Goal: Task Accomplishment & Management: Manage account settings

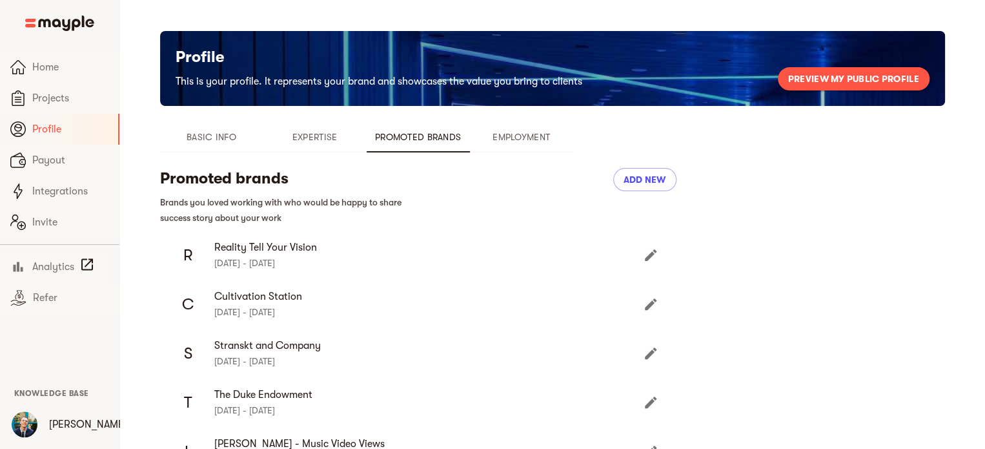
click at [218, 137] on span "Basic Info" at bounding box center [212, 136] width 88 height 15
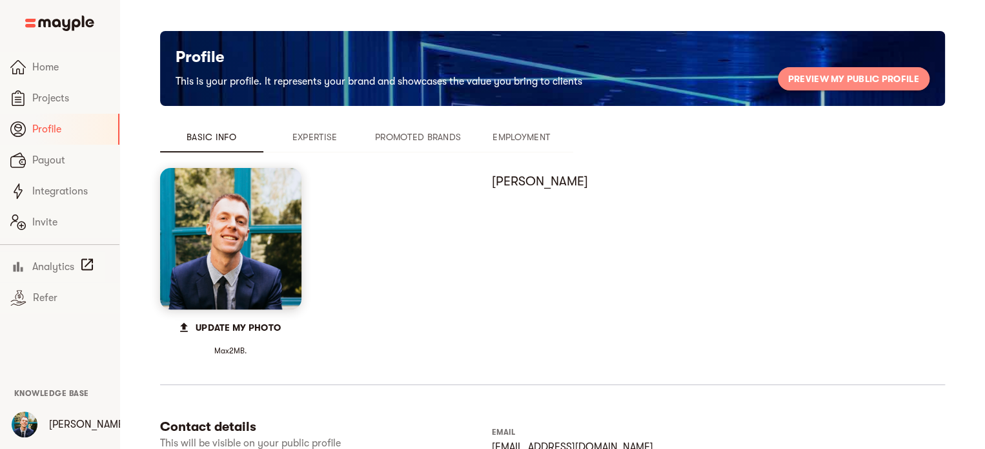
click at [816, 77] on span "Preview my public profile" at bounding box center [853, 78] width 131 height 15
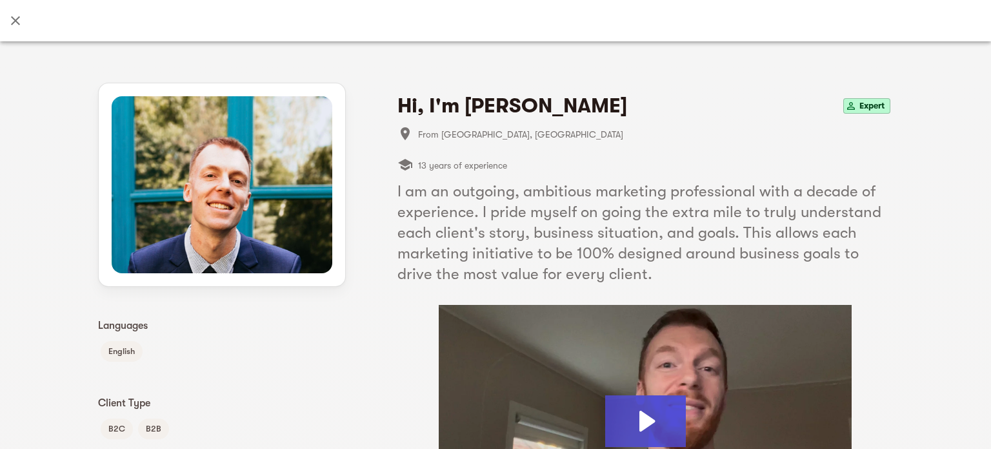
scroll to position [160, 0]
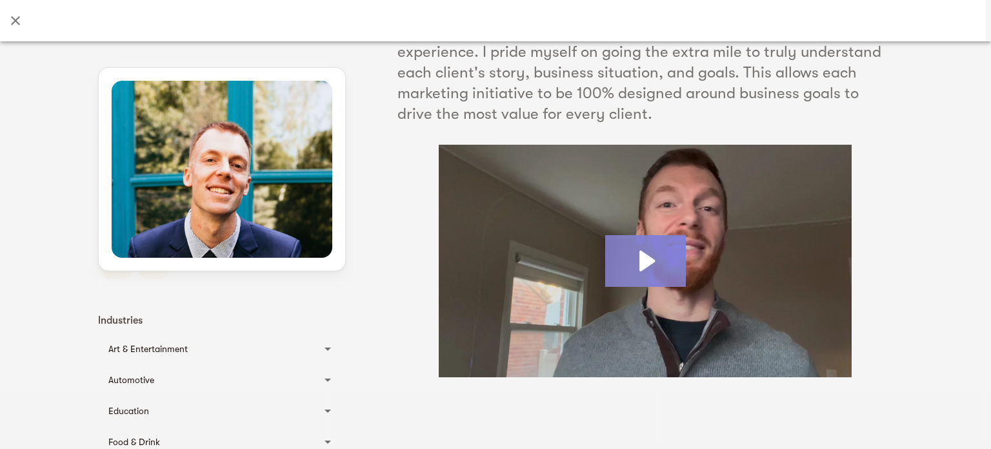
click at [649, 256] on icon "Play Video: David Eicher" at bounding box center [645, 261] width 81 height 52
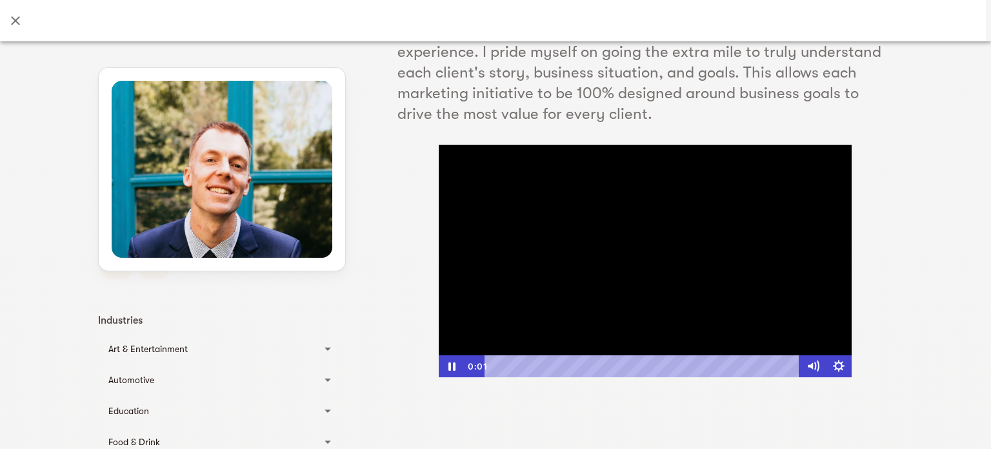
click at [682, 291] on div at bounding box center [645, 261] width 413 height 232
click at [831, 367] on icon "Show settings menu" at bounding box center [839, 366] width 26 height 22
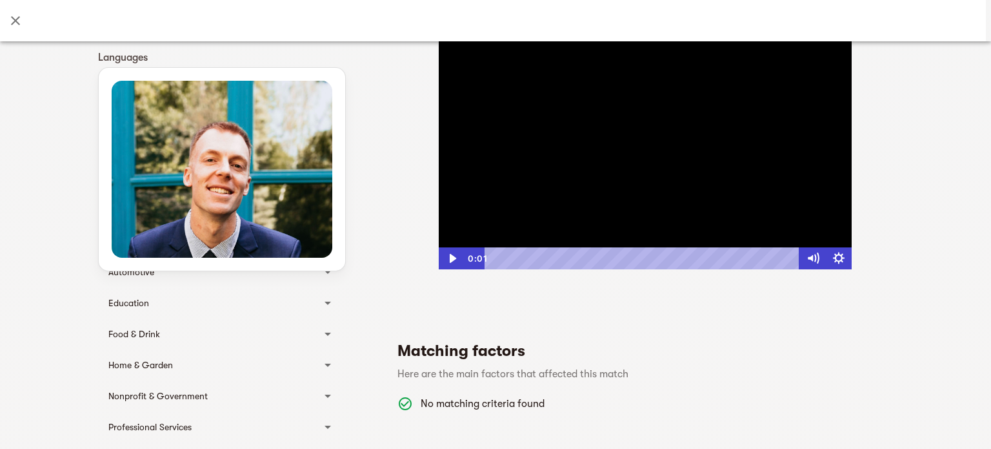
scroll to position [269, 0]
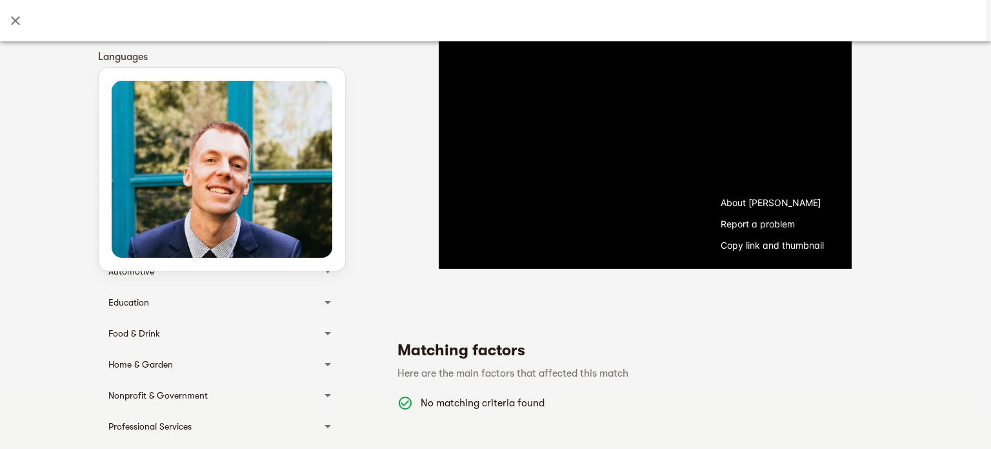
click at [648, 289] on section at bounding box center [646, 294] width 496 height 10
click at [568, 295] on section at bounding box center [646, 294] width 496 height 10
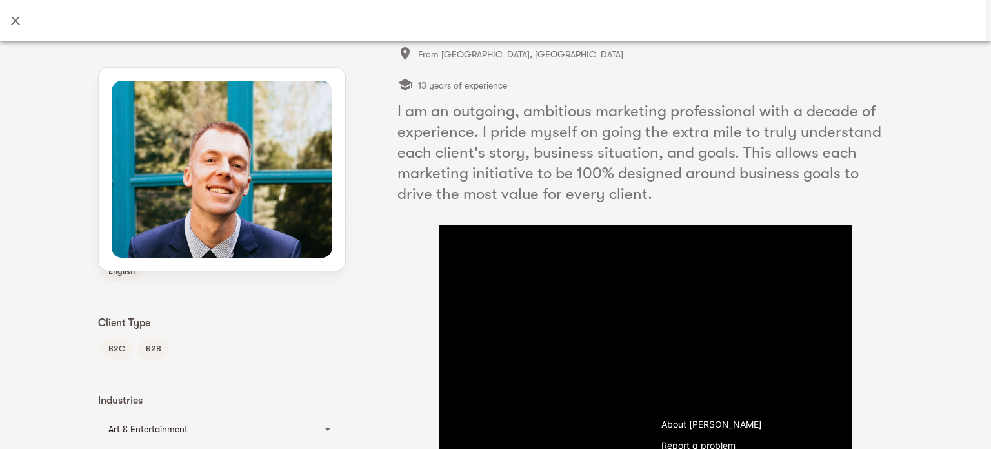
scroll to position [209, 0]
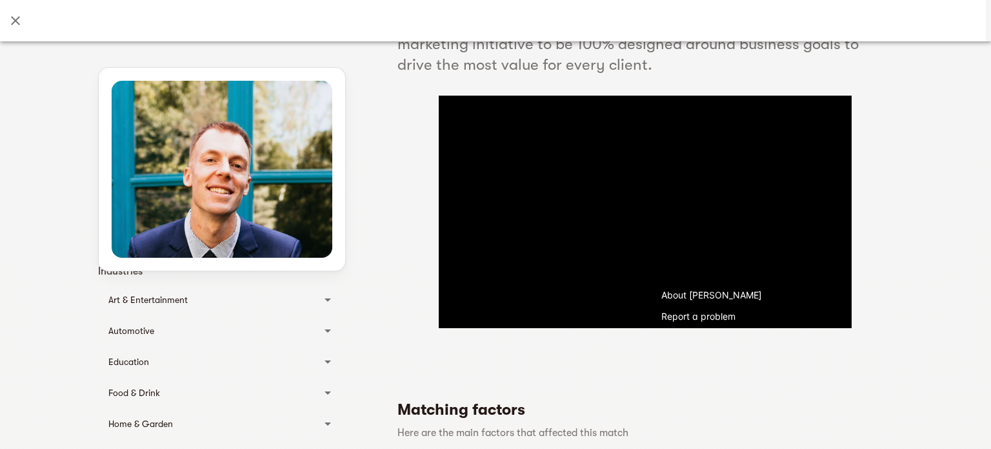
click at [409, 225] on div "Click for sound @keyframes VOLUME_SMALL_WAVE_FLASH { 0% { opacity: 0; } 33% { o…" at bounding box center [646, 212] width 496 height 232
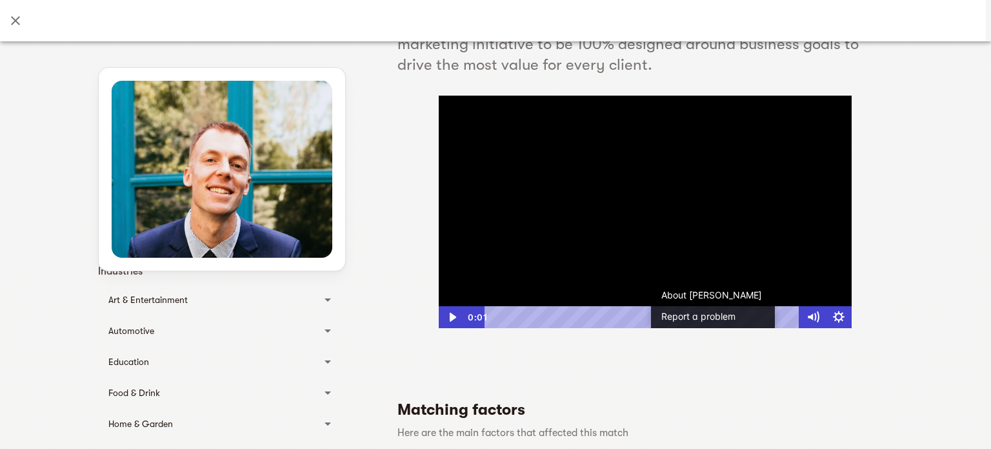
click at [806, 290] on div at bounding box center [645, 212] width 413 height 232
click at [695, 211] on div at bounding box center [645, 212] width 413 height 232
click at [661, 196] on div at bounding box center [645, 212] width 413 height 232
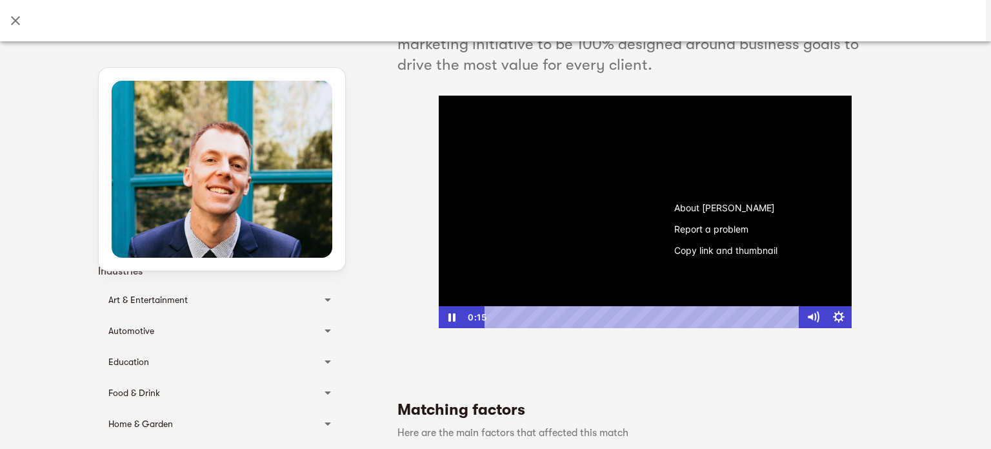
click at [711, 152] on div at bounding box center [645, 212] width 413 height 232
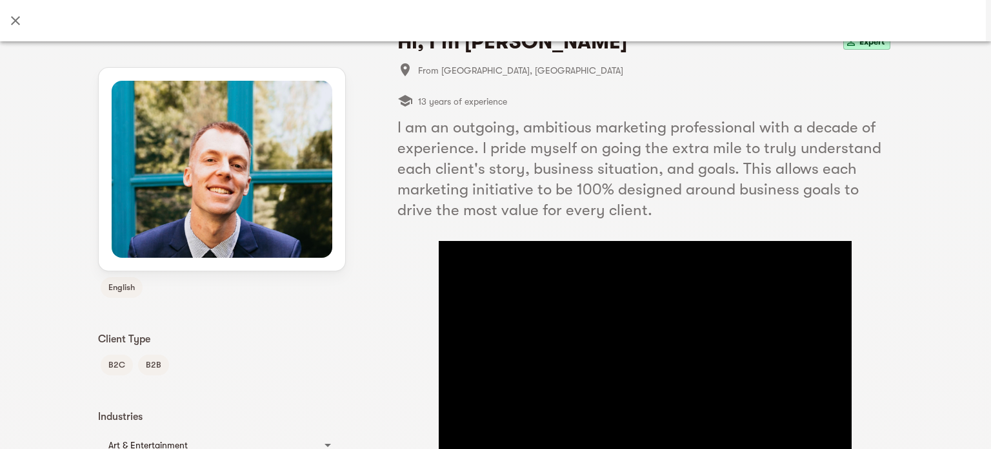
scroll to position [127, 0]
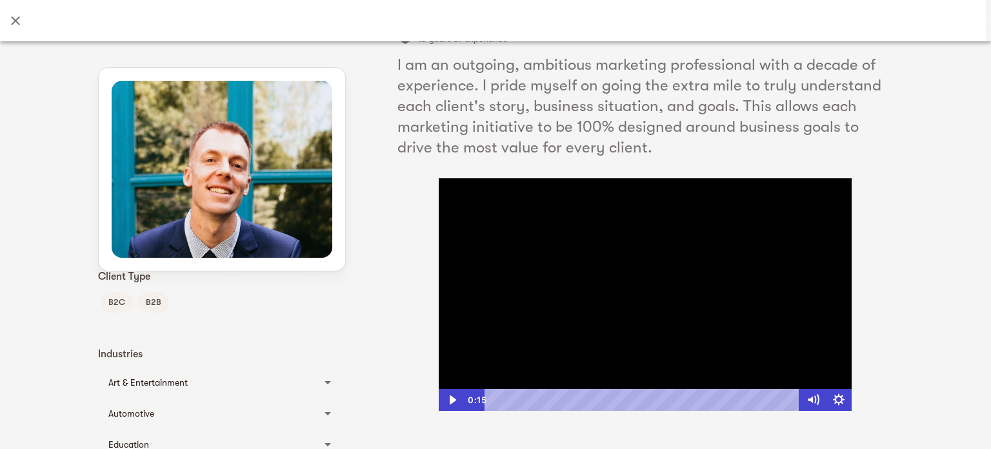
click at [604, 314] on div at bounding box center [645, 294] width 413 height 232
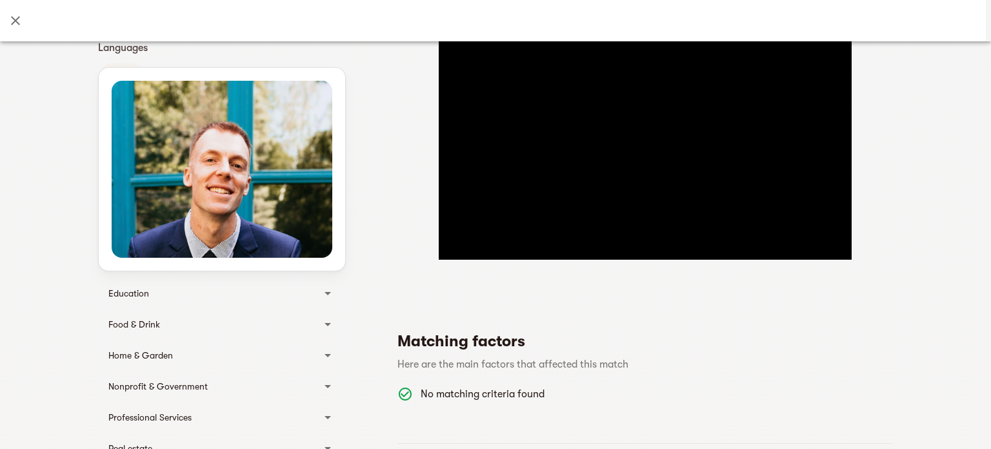
scroll to position [244, 0]
